Goal: Task Accomplishment & Management: Manage account settings

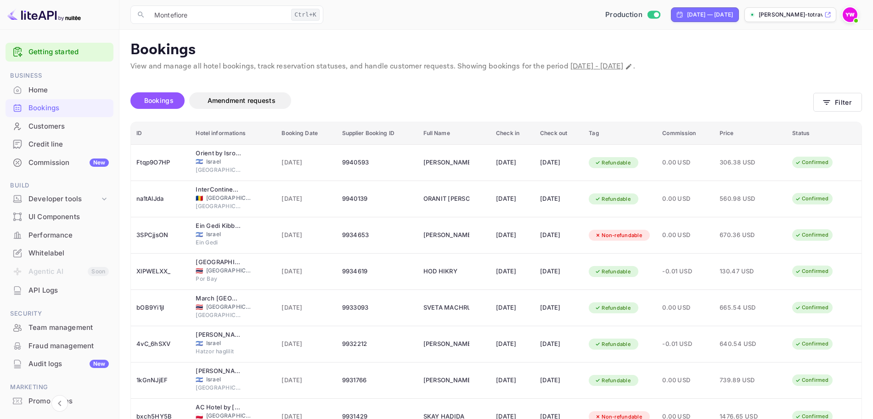
click at [47, 106] on div "Bookings" at bounding box center [68, 108] width 80 height 11
drag, startPoint x: 212, startPoint y: 11, endPoint x: 129, endPoint y: 17, distance: 83.8
click at [129, 17] on div "​ Montefiore Ctrl+K ​ Production [DATE] — [DATE] [PERSON_NAME]-totravel..." at bounding box center [495, 14] width 753 height 29
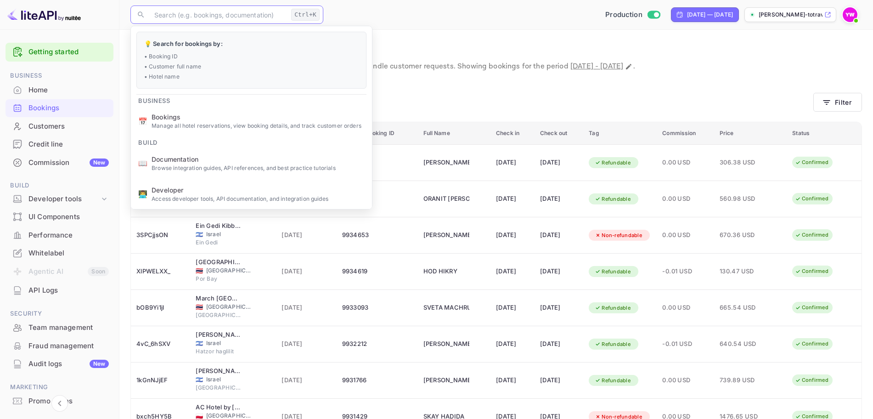
paste input "[PERSON_NAME] House"
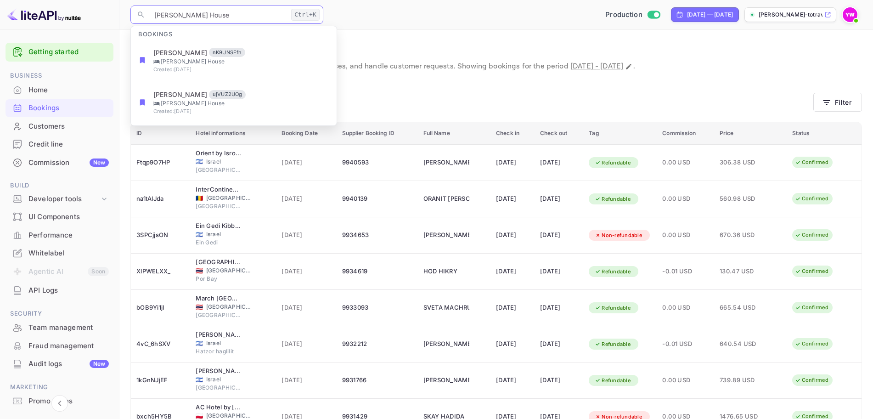
type input "[PERSON_NAME] House"
click at [446, 95] on div "Bookings Amendment requests" at bounding box center [471, 100] width 683 height 17
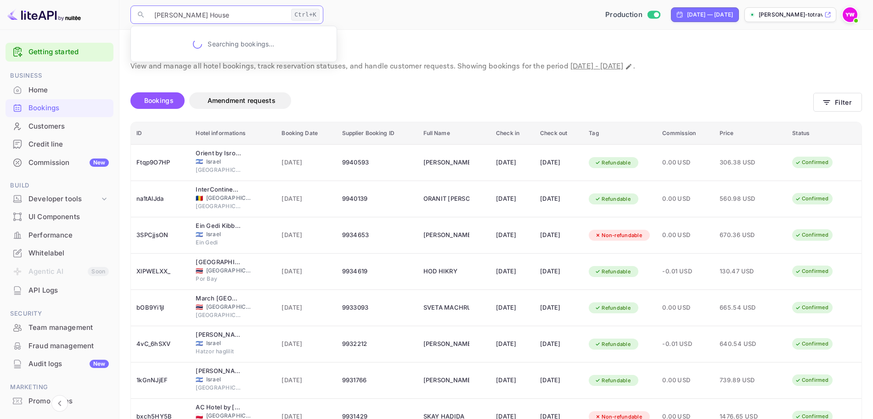
drag, startPoint x: 31, startPoint y: -16, endPoint x: 463, endPoint y: 119, distance: 452.7
click at [28, 0] on html "Getting started Business Home Bookings Customers Credit line Commission New Bui…" at bounding box center [436, 273] width 873 height 546
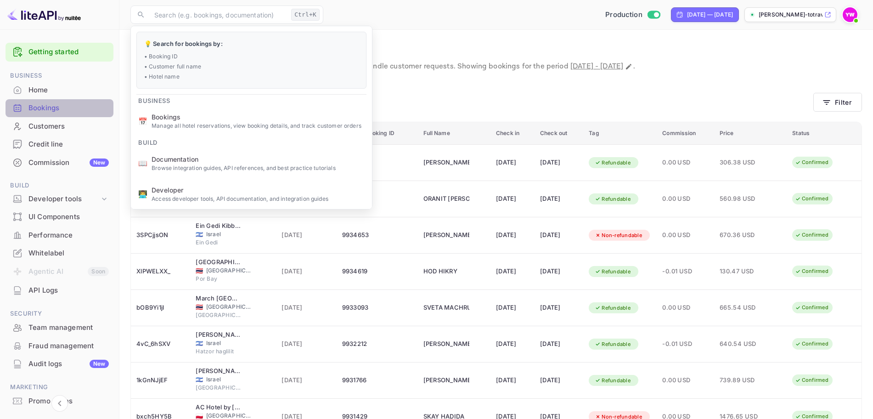
click at [60, 108] on div "Bookings" at bounding box center [68, 108] width 80 height 11
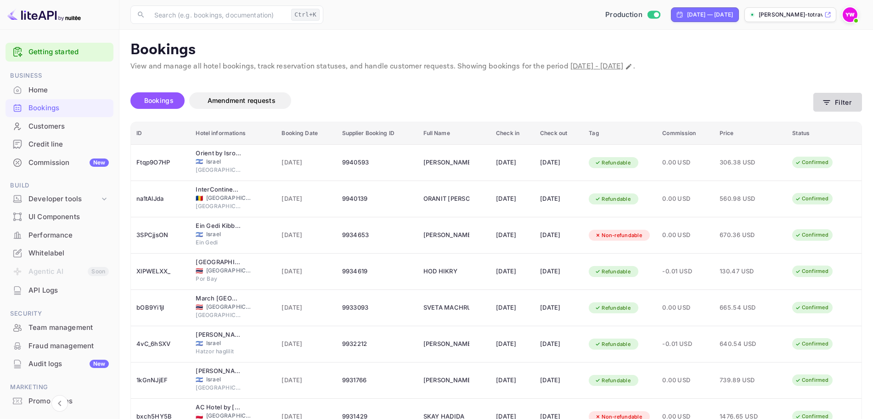
click at [844, 104] on button "Filter" at bounding box center [837, 102] width 49 height 19
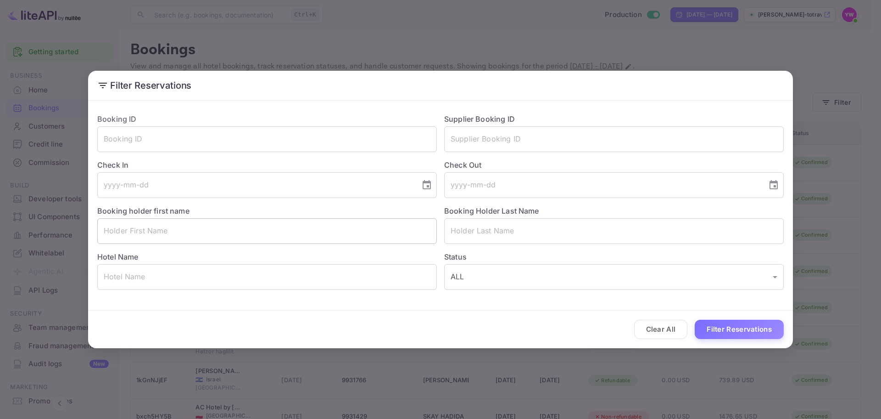
click at [283, 241] on input "text" at bounding box center [267, 231] width 340 height 26
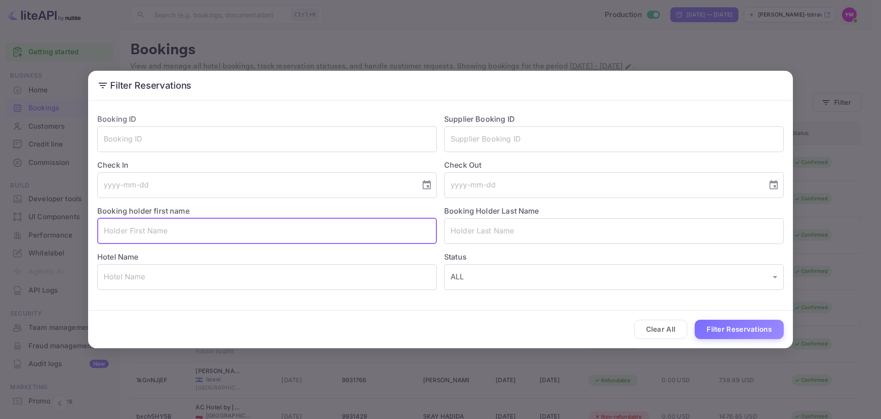
paste input "[PERSON_NAME]"
drag, startPoint x: 131, startPoint y: 230, endPoint x: 34, endPoint y: 197, distance: 101.9
click at [0, 203] on div "Filter Reservations Booking ID ​ Supplier Booking ID ​ Check In ​ Check Out ​ B…" at bounding box center [440, 209] width 881 height 419
click at [139, 224] on input "[PERSON_NAME]" at bounding box center [267, 231] width 340 height 26
drag, startPoint x: 125, startPoint y: 228, endPoint x: 153, endPoint y: 225, distance: 28.1
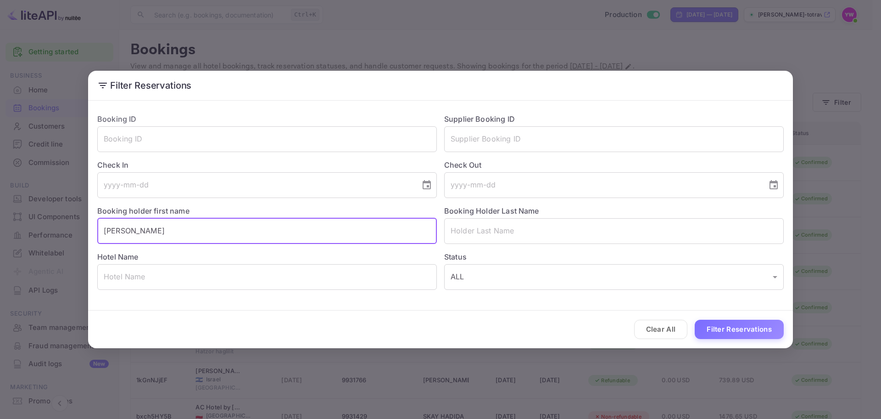
click at [151, 225] on input "[PERSON_NAME]" at bounding box center [267, 231] width 340 height 26
type input "LIRON"
click at [508, 224] on input "text" at bounding box center [614, 231] width 340 height 26
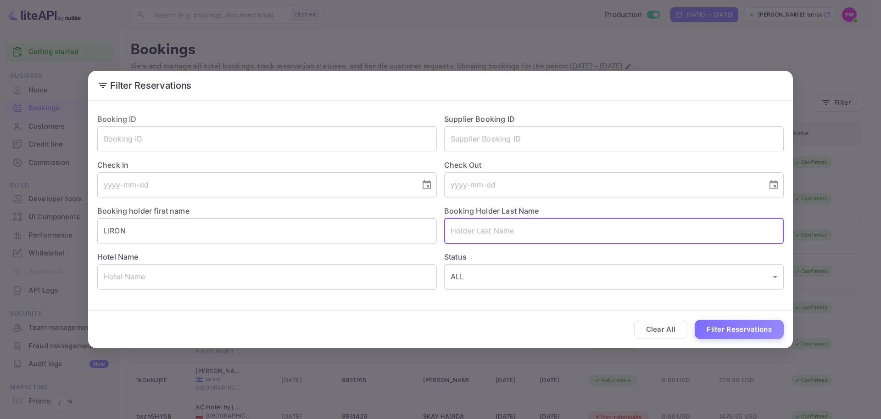
paste input "[PERSON_NAME]"
drag, startPoint x: 476, startPoint y: 229, endPoint x: 371, endPoint y: 222, distance: 105.3
click at [371, 222] on div "Booking ID ​ Supplier Booking ID ​ Check In ​ Check Out ​ Booking holder first …" at bounding box center [437, 198] width 694 height 184
type input "BIK"
click at [741, 330] on button "Filter Reservations" at bounding box center [739, 329] width 89 height 20
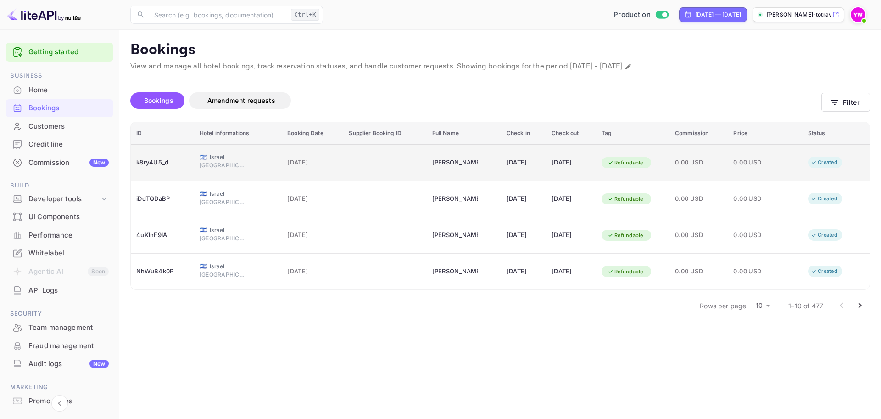
click at [807, 155] on td "Created" at bounding box center [836, 163] width 67 height 36
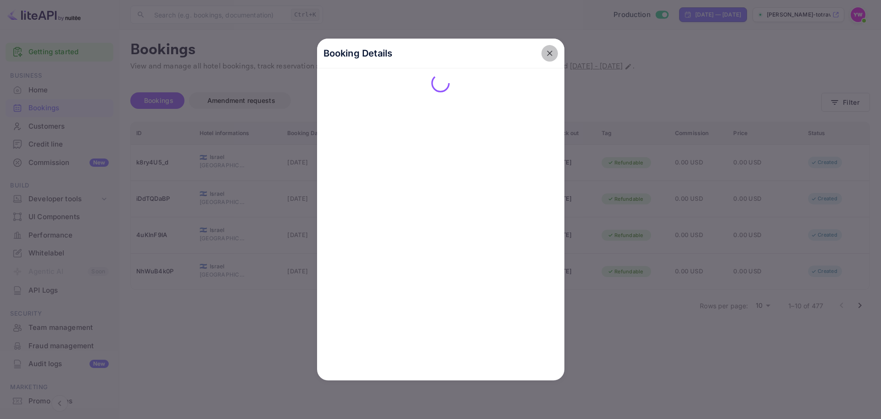
click at [553, 55] on icon "close" at bounding box center [549, 53] width 9 height 9
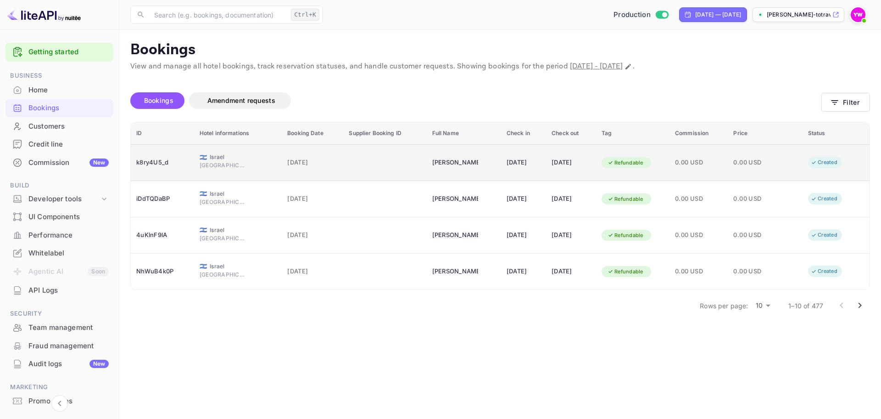
click at [287, 166] on span "[DATE]" at bounding box center [312, 162] width 50 height 10
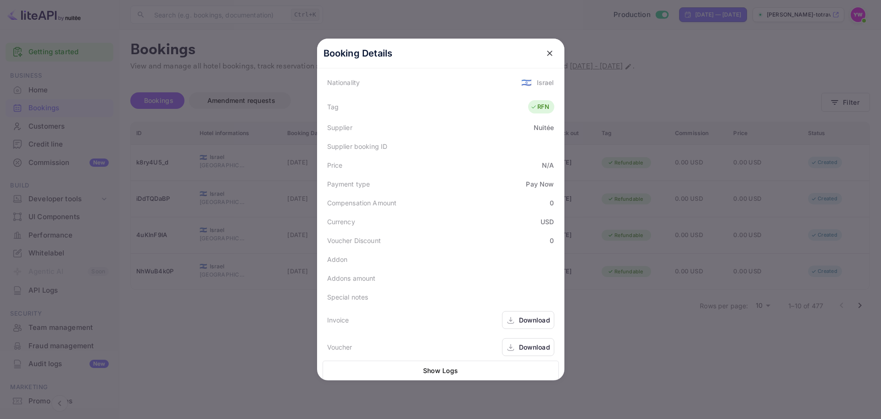
scroll to position [243, 0]
click at [545, 52] on icon "close" at bounding box center [549, 53] width 9 height 9
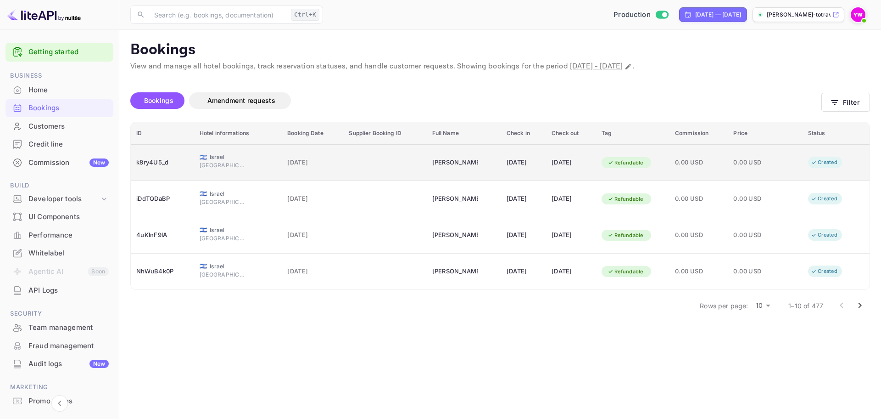
drag, startPoint x: 840, startPoint y: 158, endPoint x: 817, endPoint y: 162, distance: 24.2
click at [817, 162] on div "Created" at bounding box center [824, 162] width 39 height 11
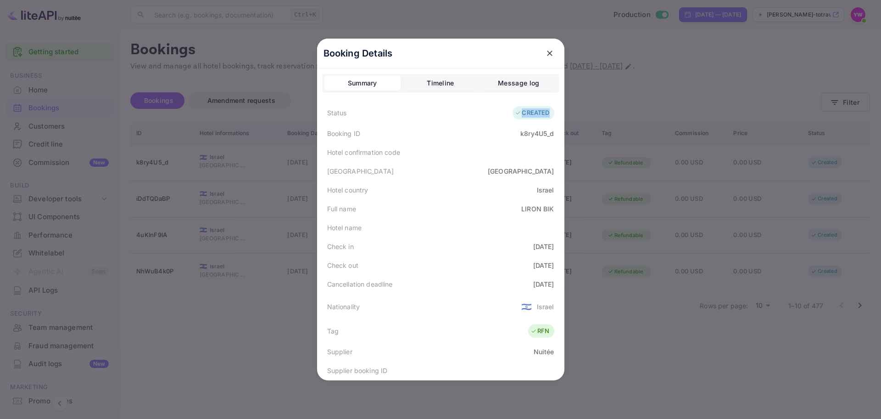
drag, startPoint x: 515, startPoint y: 112, endPoint x: 544, endPoint y: 111, distance: 28.5
click at [544, 111] on div "CREATED" at bounding box center [532, 112] width 34 height 9
copy div "CREATED"
click at [546, 50] on icon "close" at bounding box center [549, 53] width 9 height 9
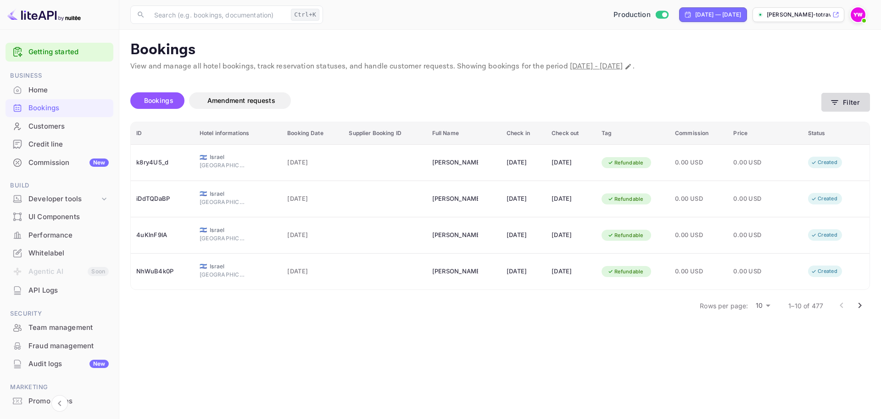
click at [835, 107] on button "Filter" at bounding box center [846, 102] width 49 height 19
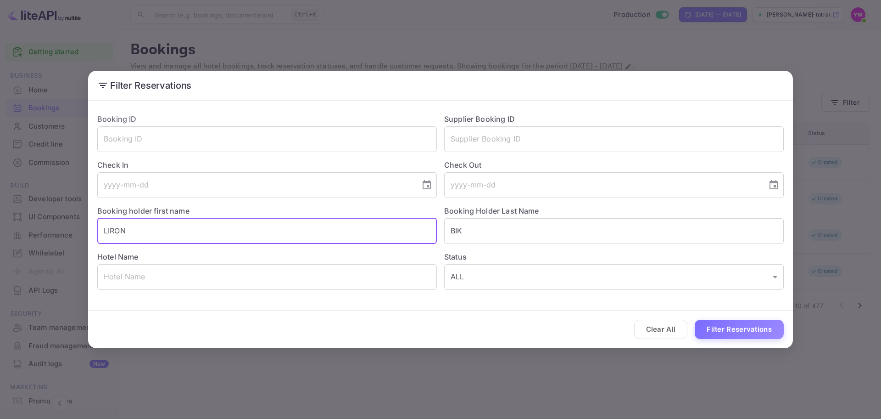
drag, startPoint x: 199, startPoint y: 233, endPoint x: 21, endPoint y: 217, distance: 178.8
click at [10, 223] on div "Filter Reservations Booking ID ​ Supplier Booking ID ​ Check In ​ Check Out ​ B…" at bounding box center [440, 209] width 881 height 419
paste input "[PERSON_NAME]"
click at [147, 228] on input "[PERSON_NAME]" at bounding box center [267, 231] width 340 height 26
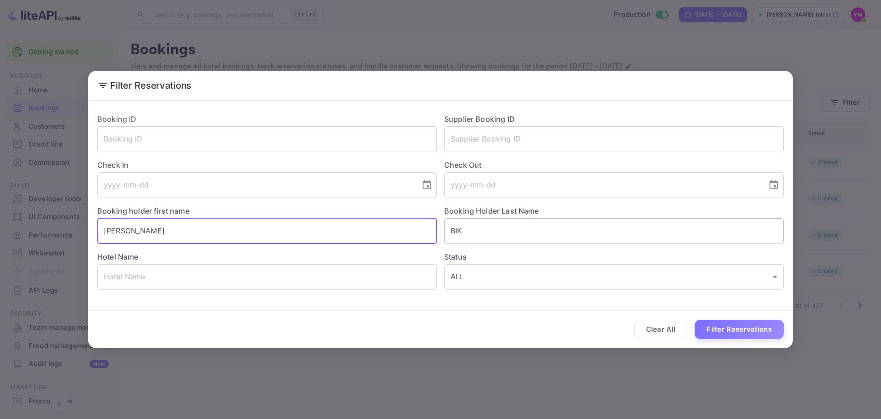
type input "[PERSON_NAME]"
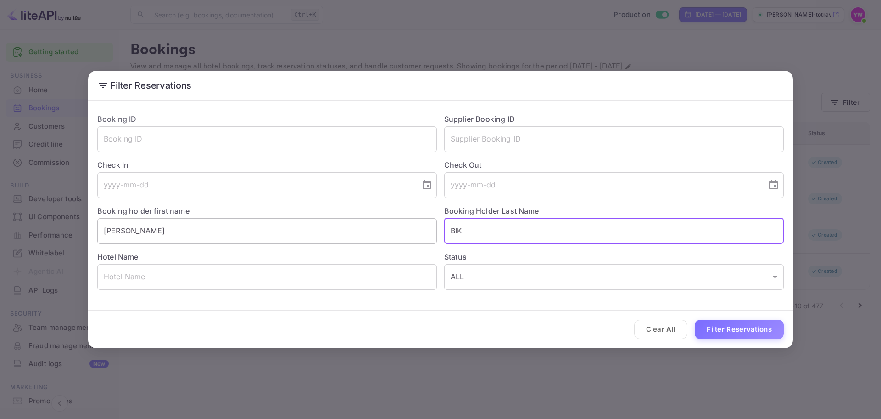
drag, startPoint x: 491, startPoint y: 226, endPoint x: 379, endPoint y: 227, distance: 111.5
click at [380, 227] on div "Booking ID ​ Supplier Booking ID ​ Check In ​ Check Out ​ Booking holder first …" at bounding box center [437, 198] width 694 height 184
paste input "[PERSON_NAME]"
drag, startPoint x: 485, startPoint y: 230, endPoint x: 308, endPoint y: 219, distance: 177.5
click at [308, 219] on div "Booking ID ​ Supplier Booking ID ​ Check In ​ Check Out ​ Booking holder first …" at bounding box center [437, 198] width 694 height 184
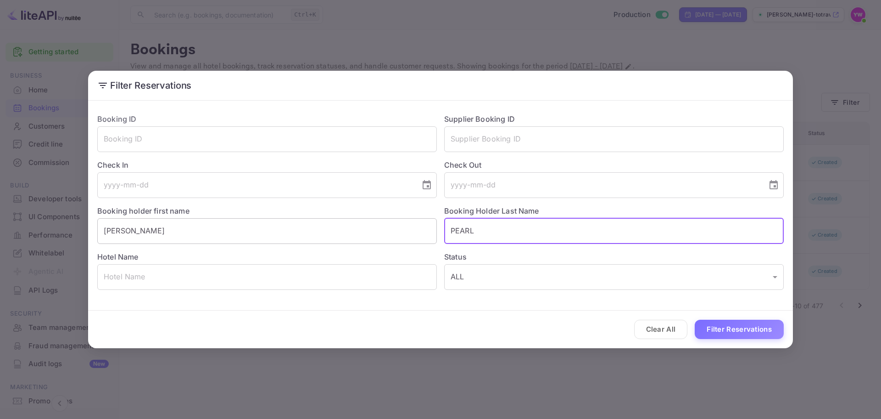
type input "PEARL"
click at [695, 319] on button "Filter Reservations" at bounding box center [739, 329] width 89 height 20
click at [842, 248] on div "Filter Reservations Booking ID ​ Supplier Booking ID ​ Check In ​ Check Out ​ B…" at bounding box center [440, 209] width 881 height 419
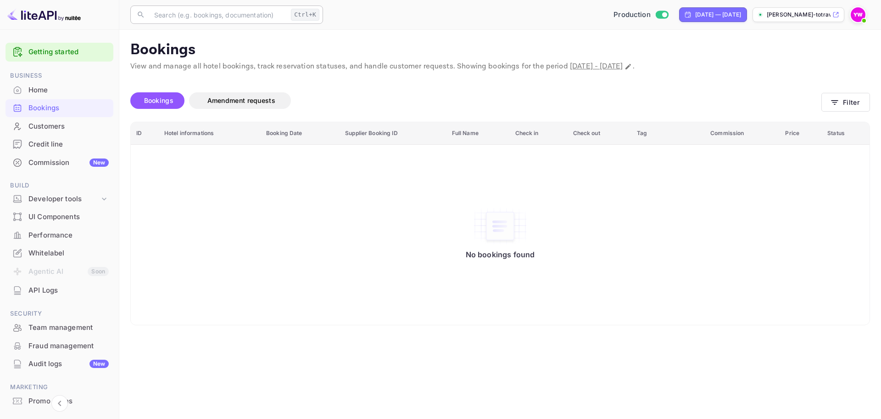
click at [211, 20] on input "text" at bounding box center [218, 15] width 139 height 18
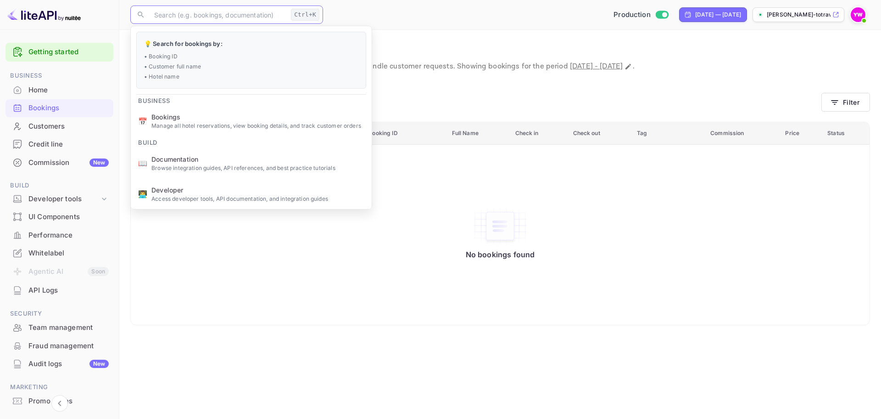
paste input "[PERSON_NAME]"
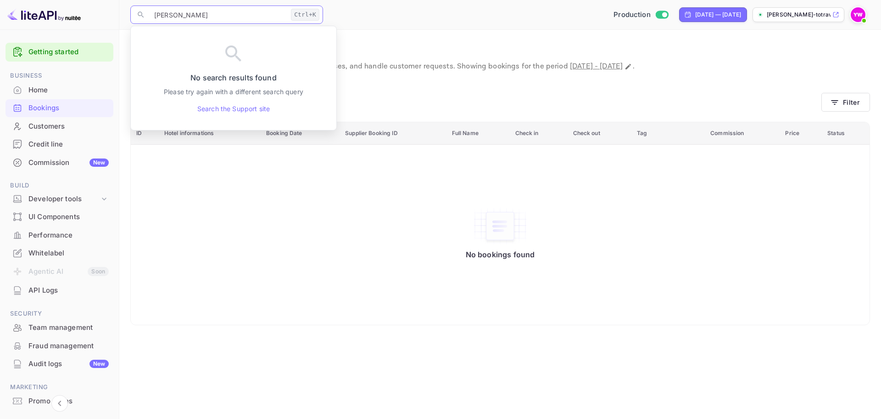
drag, startPoint x: 218, startPoint y: 8, endPoint x: 94, endPoint y: 11, distance: 124.9
click at [94, 10] on div "Getting started Business Home Bookings Customers Credit line Commission New Bui…" at bounding box center [440, 209] width 881 height 419
paste input "[PERSON_NAME][GEOGRAPHIC_DATA]"
click at [217, 16] on input "[PERSON_NAME][GEOGRAPHIC_DATA]" at bounding box center [218, 15] width 139 height 18
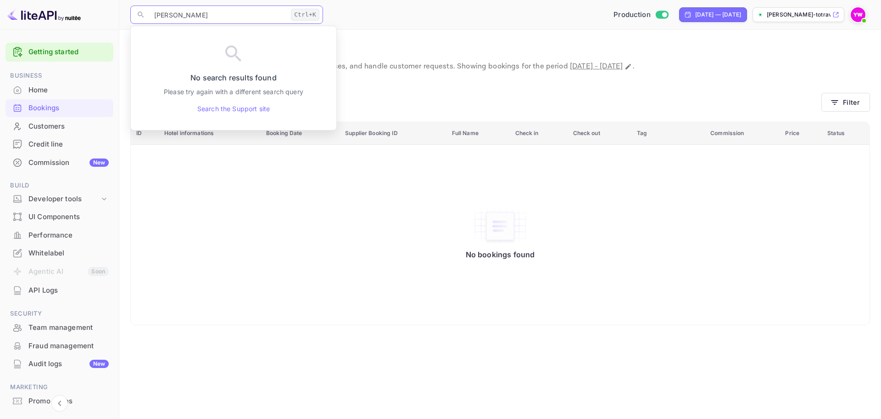
drag, startPoint x: 210, startPoint y: 11, endPoint x: 89, endPoint y: 15, distance: 121.2
click at [89, 15] on div "Getting started Business Home Bookings Customers Credit line Commission New Bui…" at bounding box center [440, 209] width 881 height 419
click at [238, 16] on input "[PERSON_NAME]" at bounding box center [218, 15] width 139 height 18
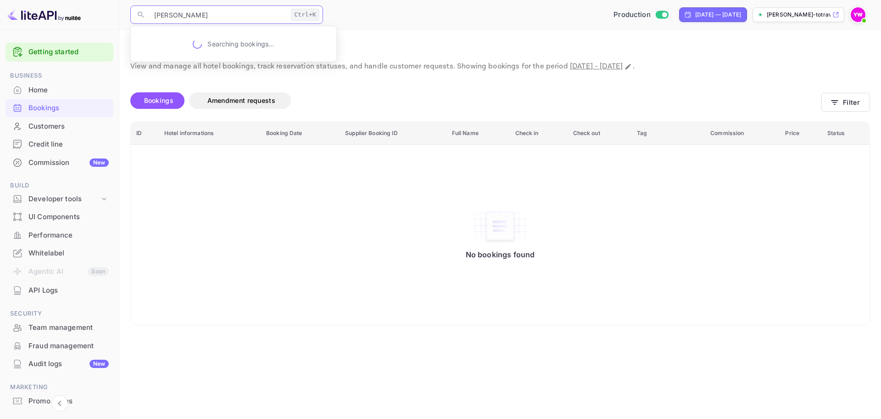
type input "[PERSON_NAME]"
